Goal: Obtain resource: Download file/media

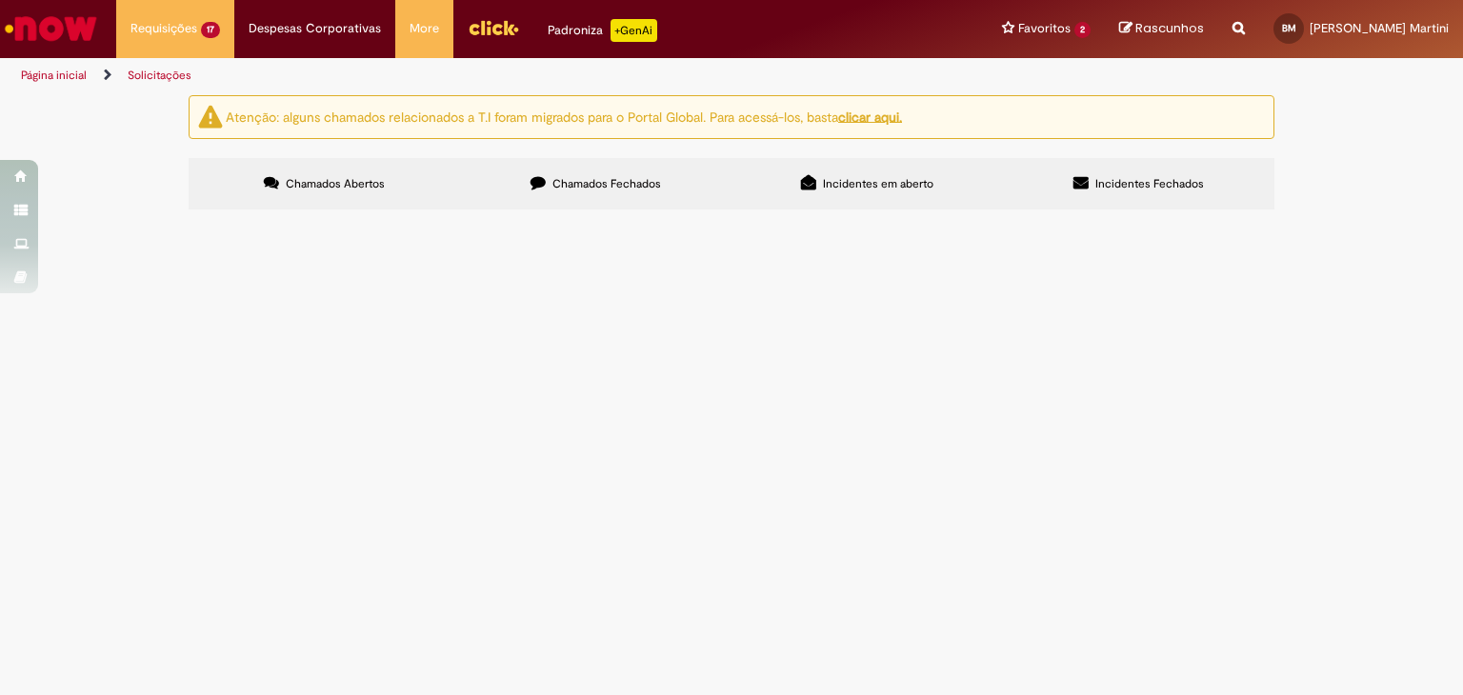
click at [0, 0] on span "PO - 4501425673 NF filha lv" at bounding box center [0, 0] width 0 height 0
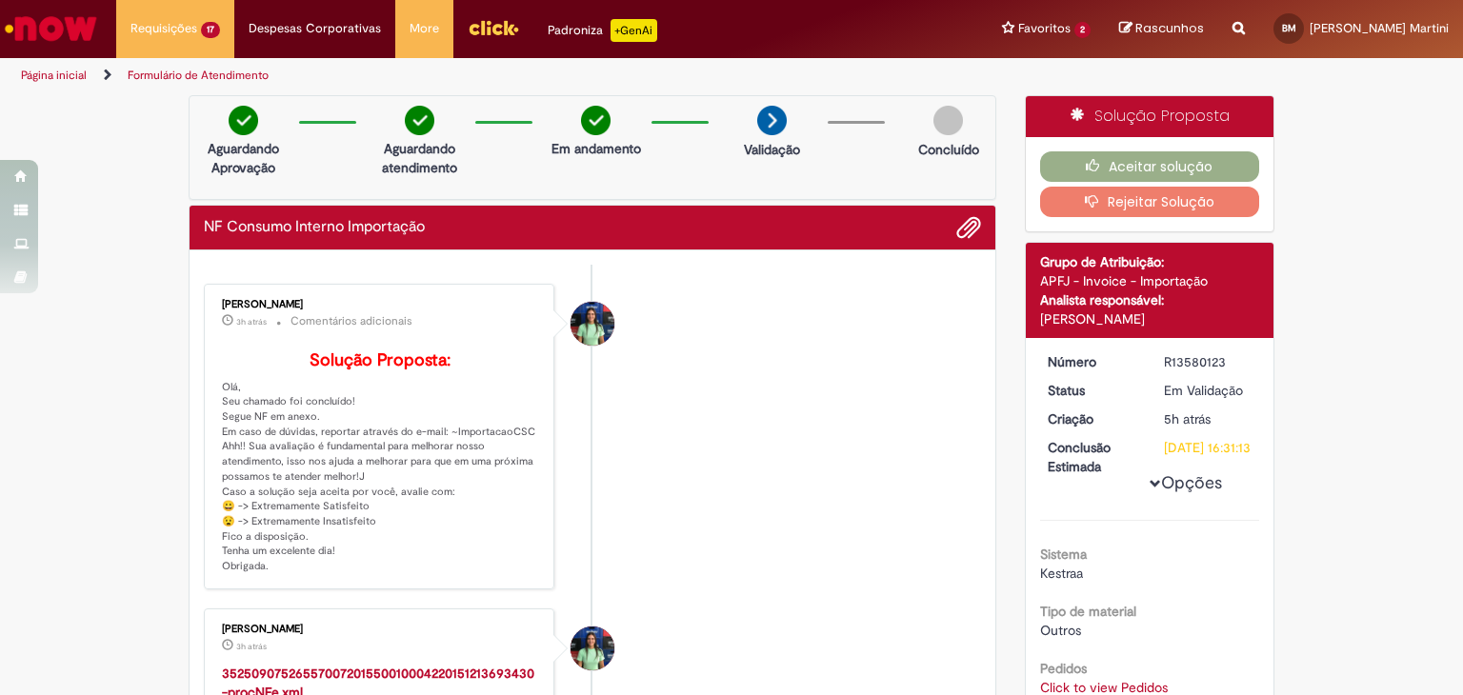
scroll to position [193, 0]
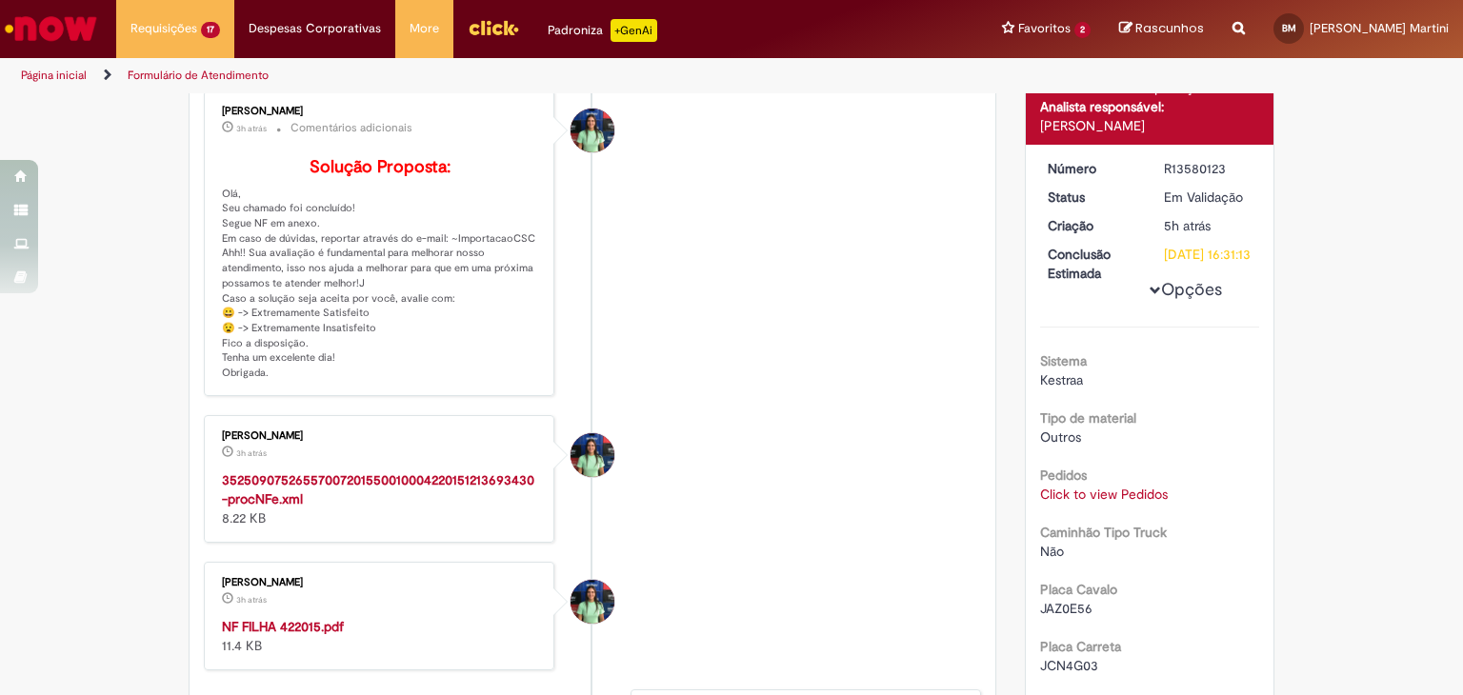
click at [286, 635] on strong "NF FILHA 422015.pdf" at bounding box center [283, 626] width 122 height 17
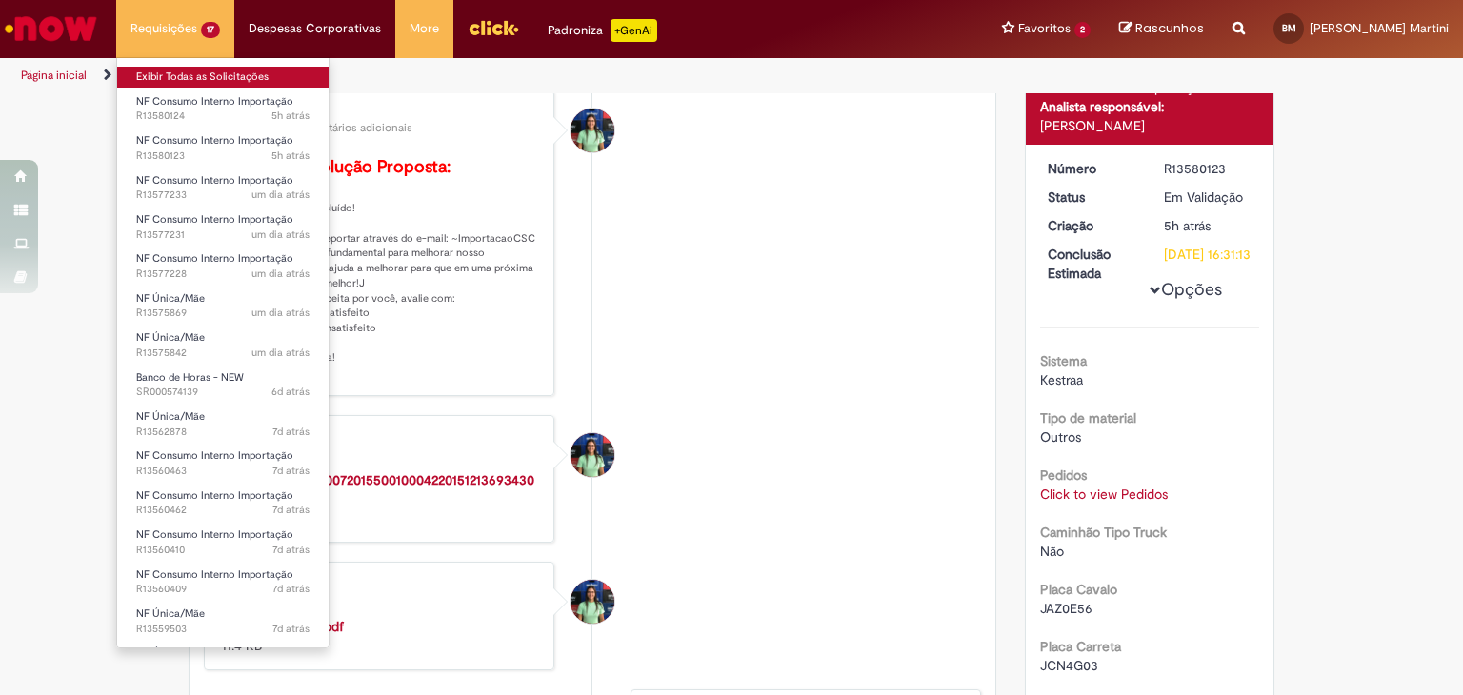
click at [237, 76] on link "Exibir Todas as Solicitações" at bounding box center [222, 77] width 211 height 21
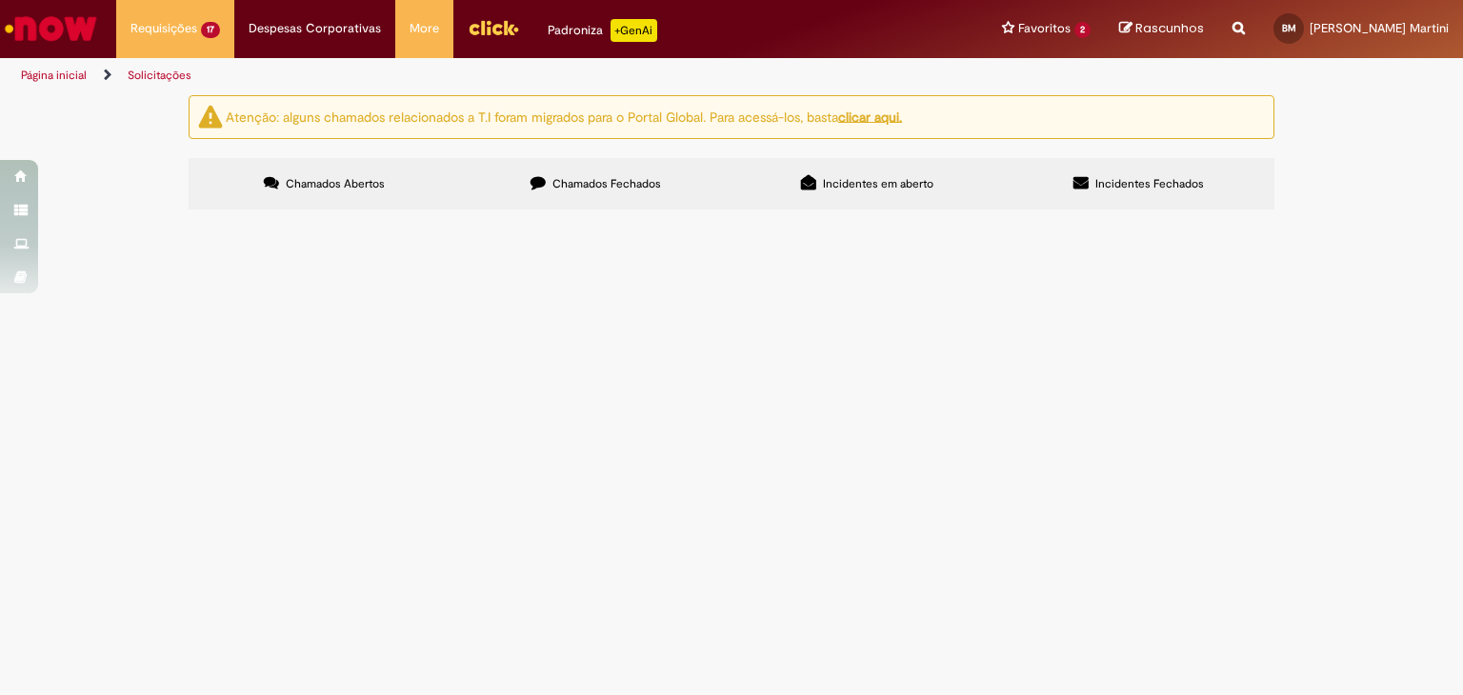
click at [0, 0] on span "PO - 4501425673 NF filha lv" at bounding box center [0, 0] width 0 height 0
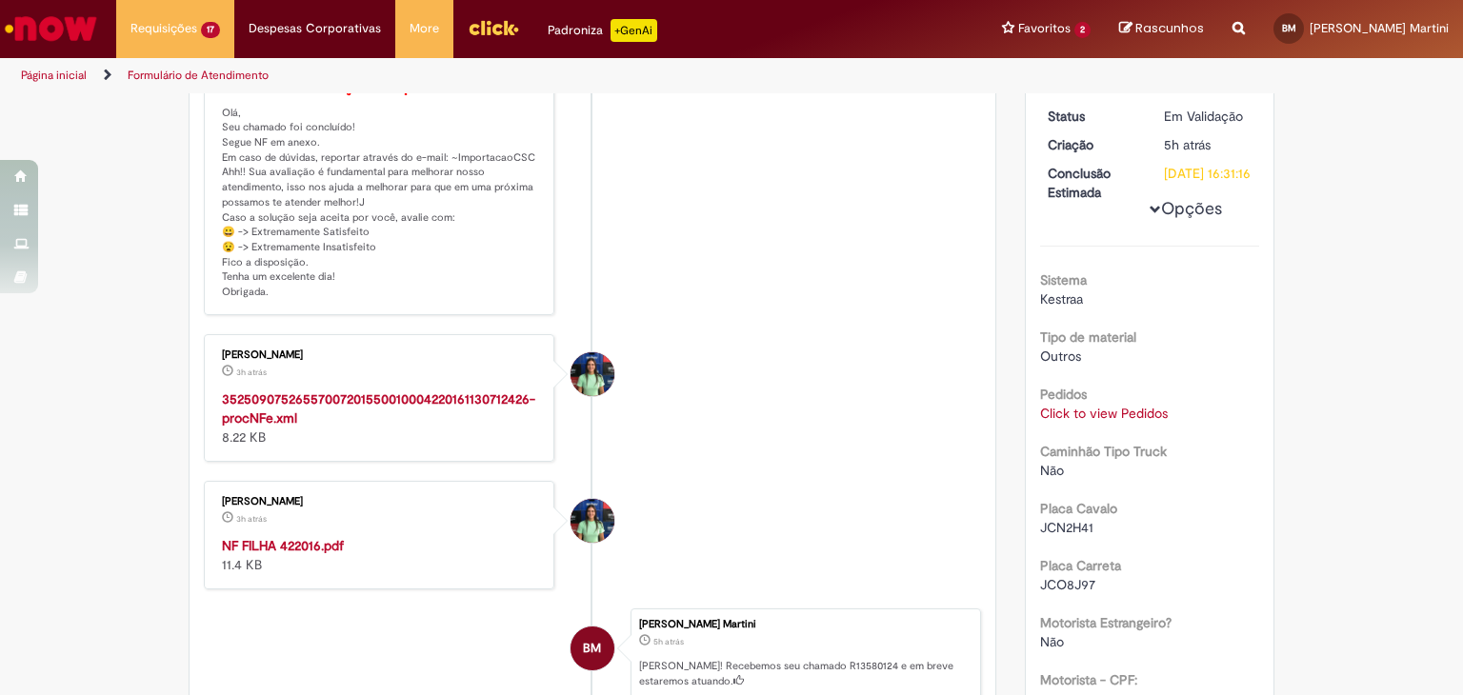
scroll to position [274, 0]
click at [311, 554] on strong "NF FILHA 422016.pdf" at bounding box center [283, 545] width 122 height 17
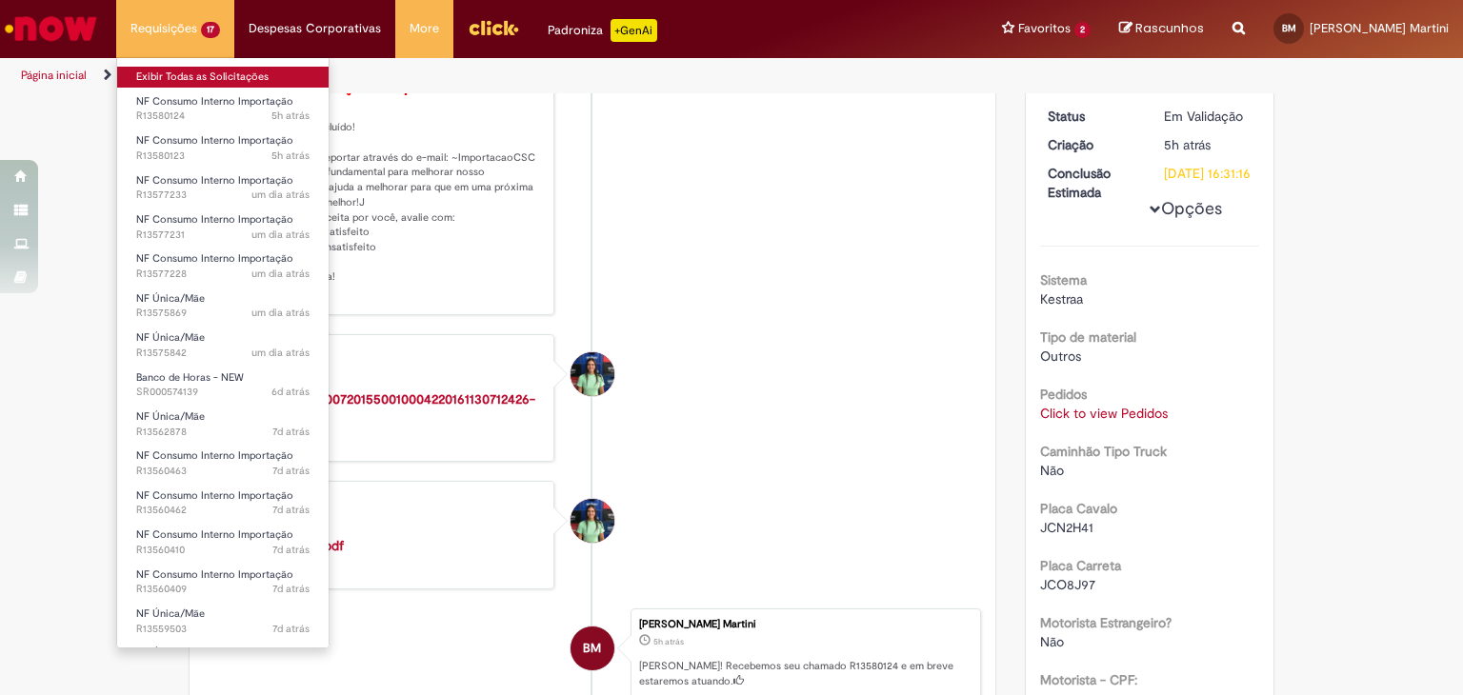
click at [221, 85] on link "Exibir Todas as Solicitações" at bounding box center [222, 77] width 211 height 21
